Goal: Find specific page/section: Find specific page/section

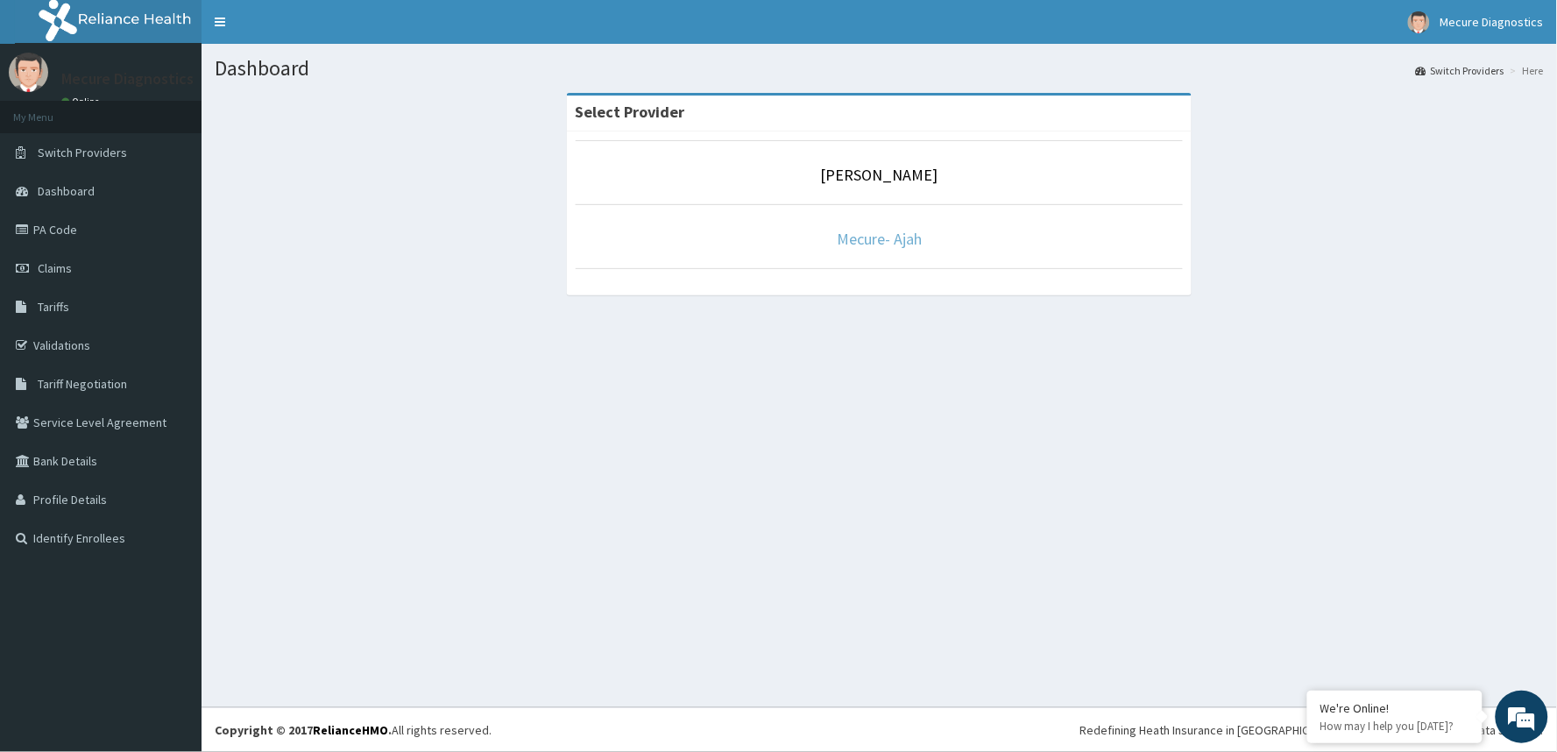
click at [868, 237] on link "Mecure- Ajah" at bounding box center [879, 239] width 85 height 20
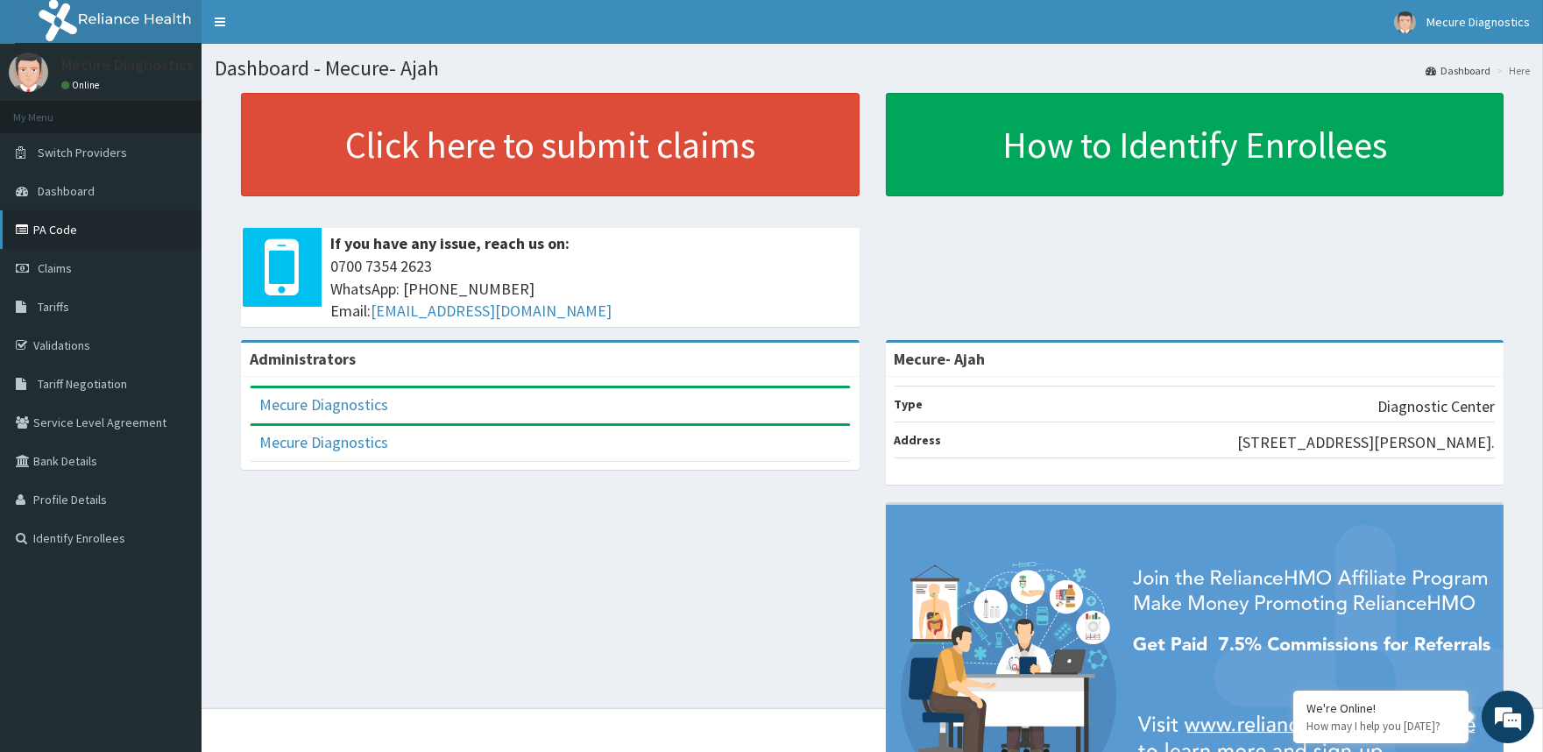
click at [86, 229] on link "PA Code" at bounding box center [101, 229] width 202 height 39
